Goal: Task Accomplishment & Management: Use online tool/utility

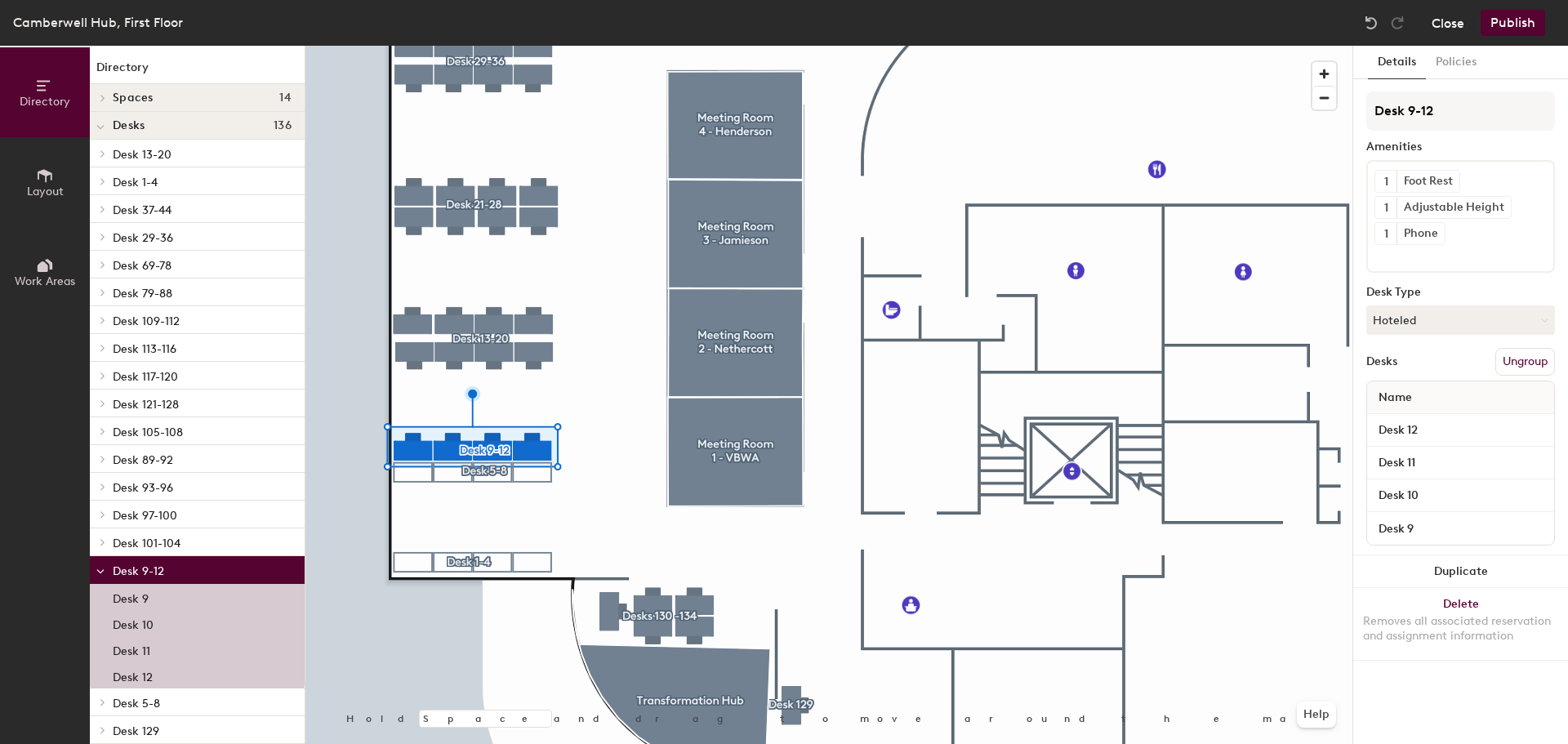
click at [1453, 24] on button "Close" at bounding box center [1448, 23] width 32 height 26
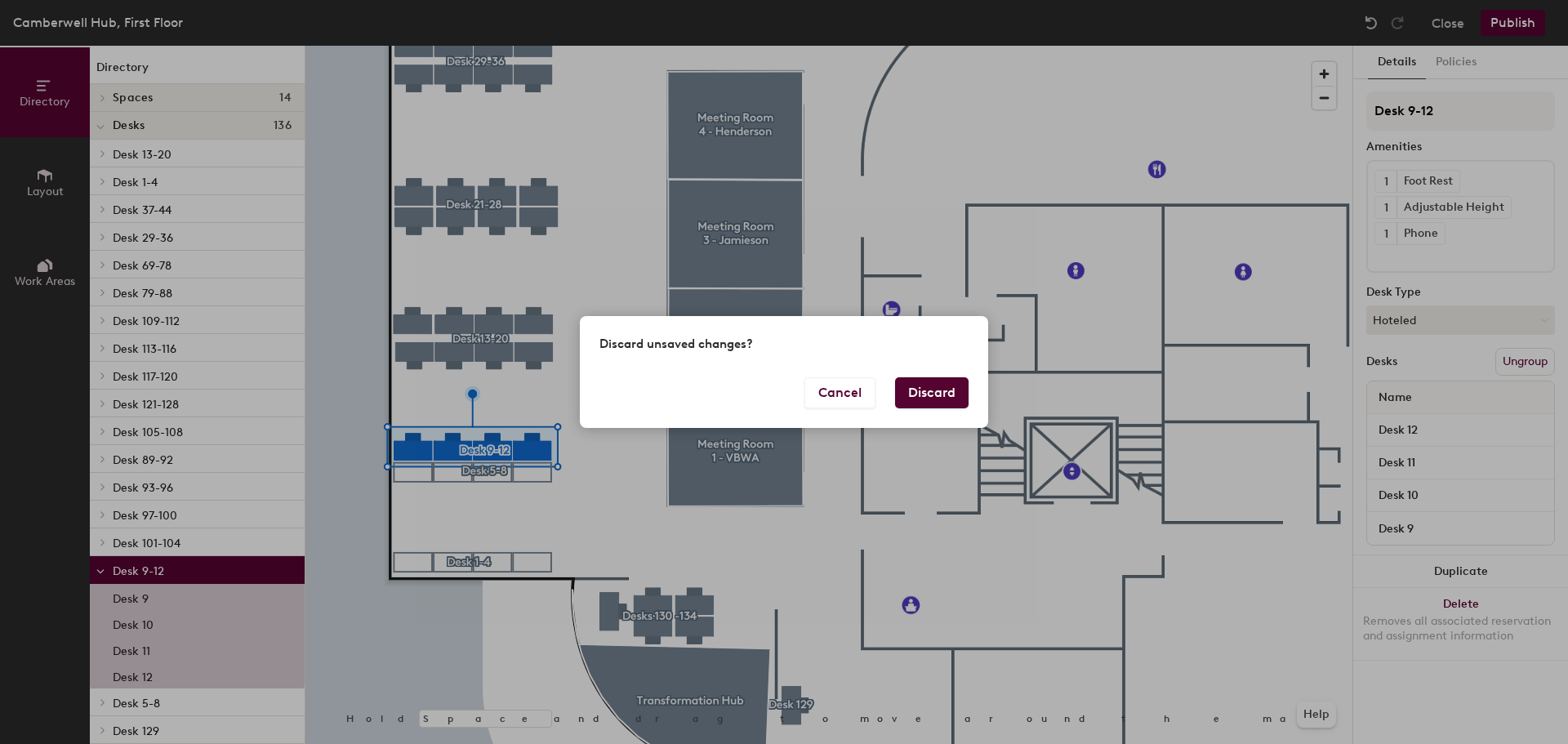
click at [942, 389] on button "Discard" at bounding box center [931, 393] width 73 height 31
